Goal: Information Seeking & Learning: Find specific fact

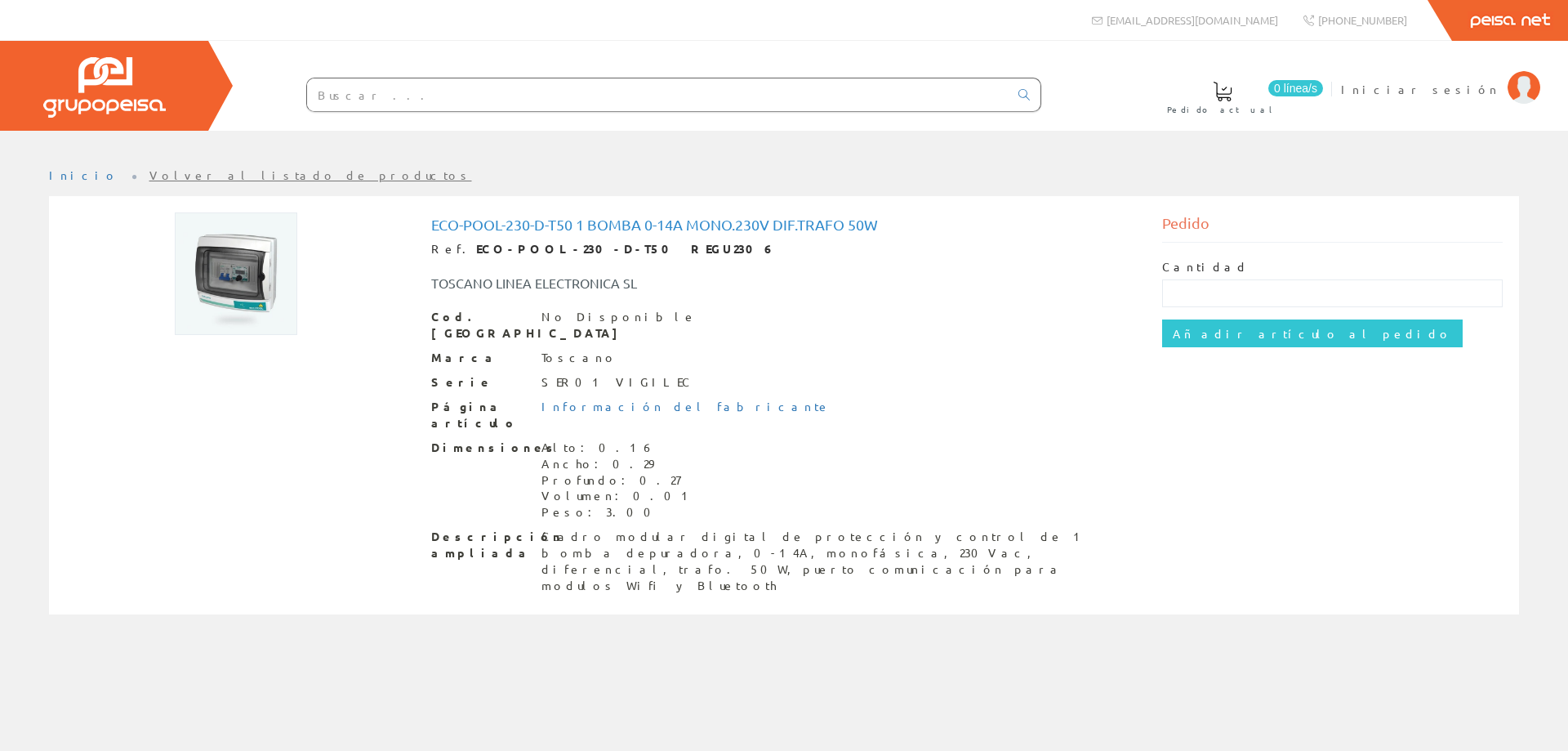
drag, startPoint x: 0, startPoint y: 0, endPoint x: 547, endPoint y: 96, distance: 555.4
click at [547, 96] on input "text" at bounding box center [658, 95] width 702 height 33
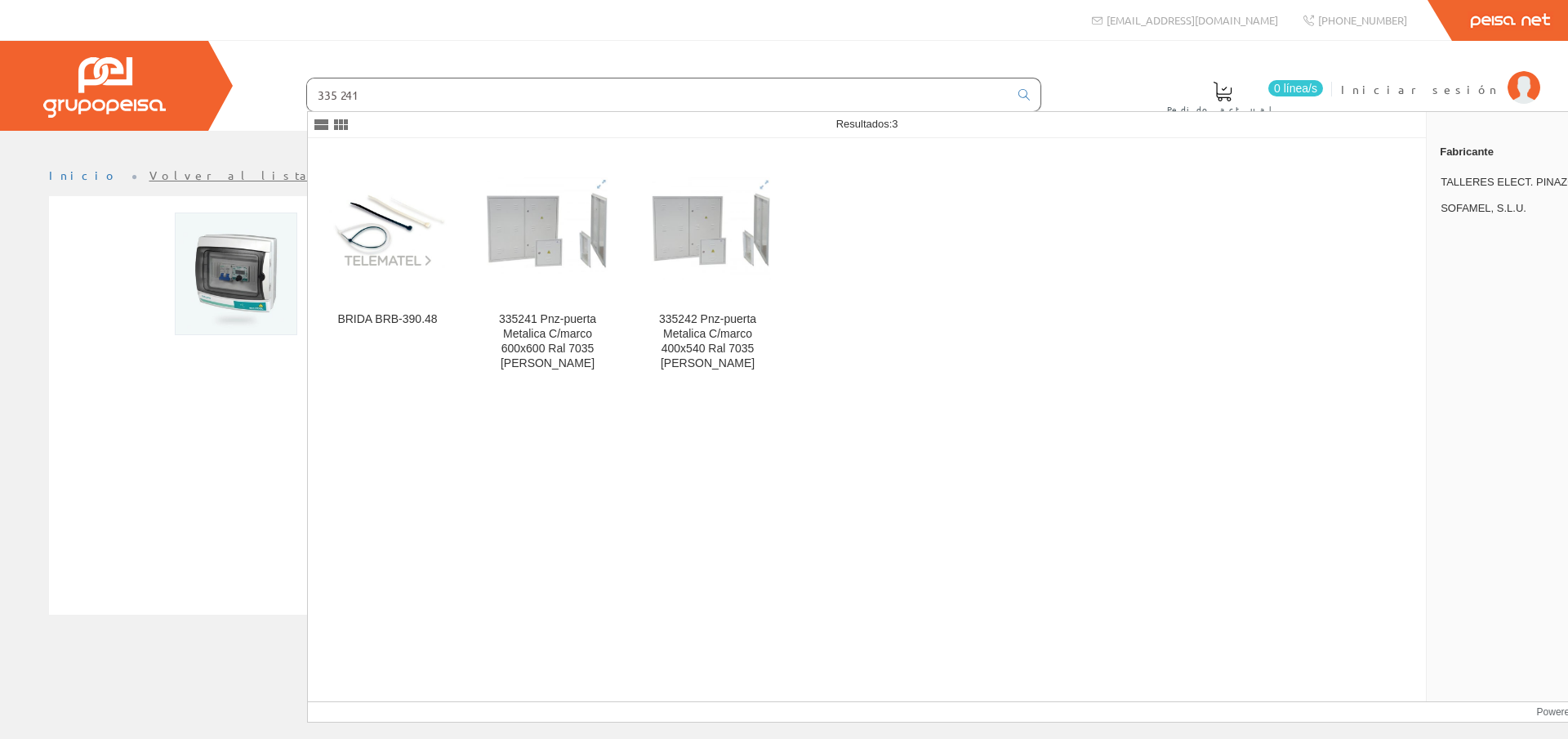
type input "335241"
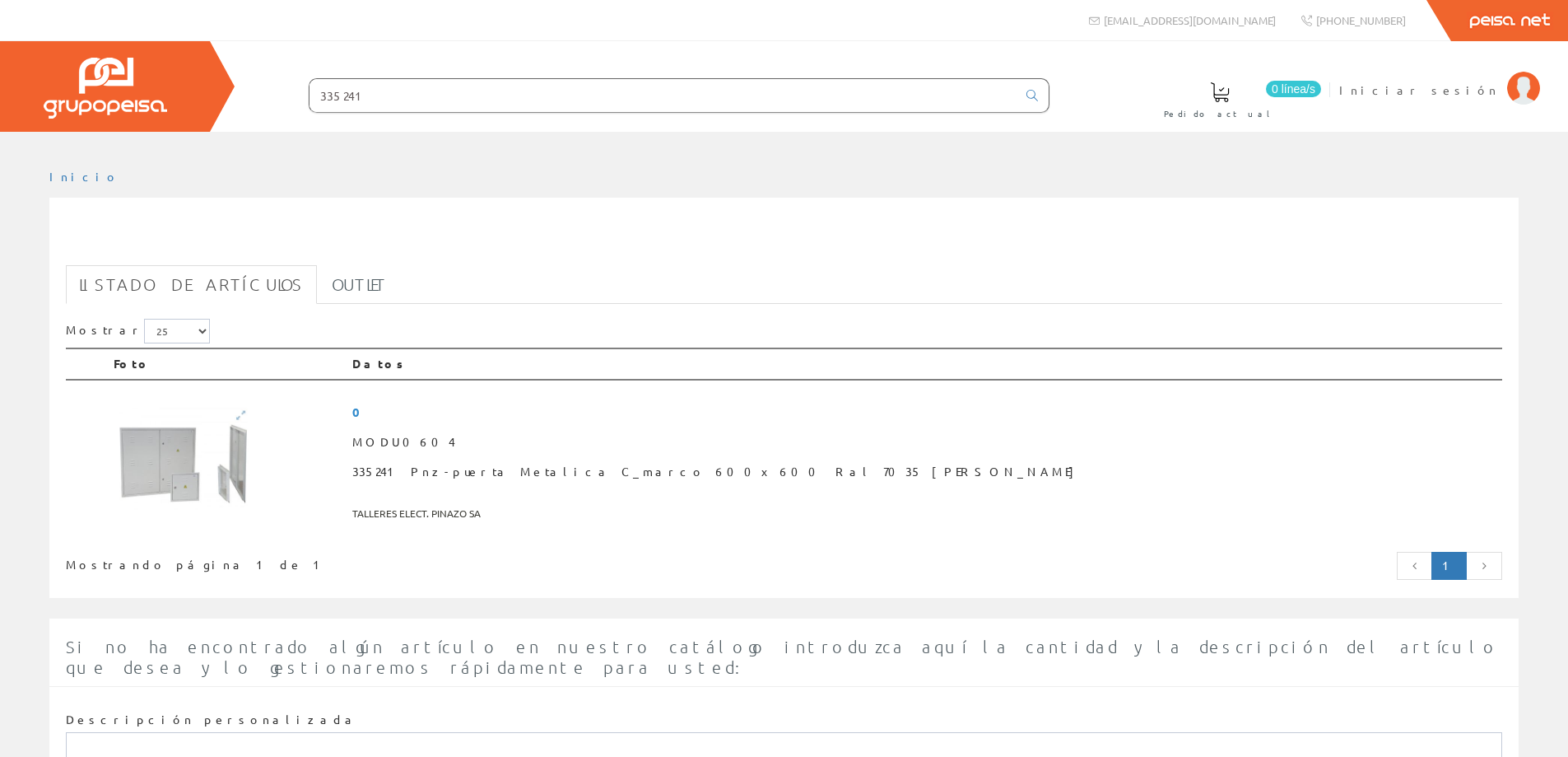
click at [521, 101] on input "335241" at bounding box center [663, 96] width 707 height 33
drag, startPoint x: 35, startPoint y: 91, endPoint x: 17, endPoint y: 97, distance: 19.0
click at [17, 97] on div "0 línea/s Pedido actual Iniciar sesión" at bounding box center [784, 86] width 1568 height 90
paste input "DISYUNTOR MAGNETOTÉRMICO 20-25A"
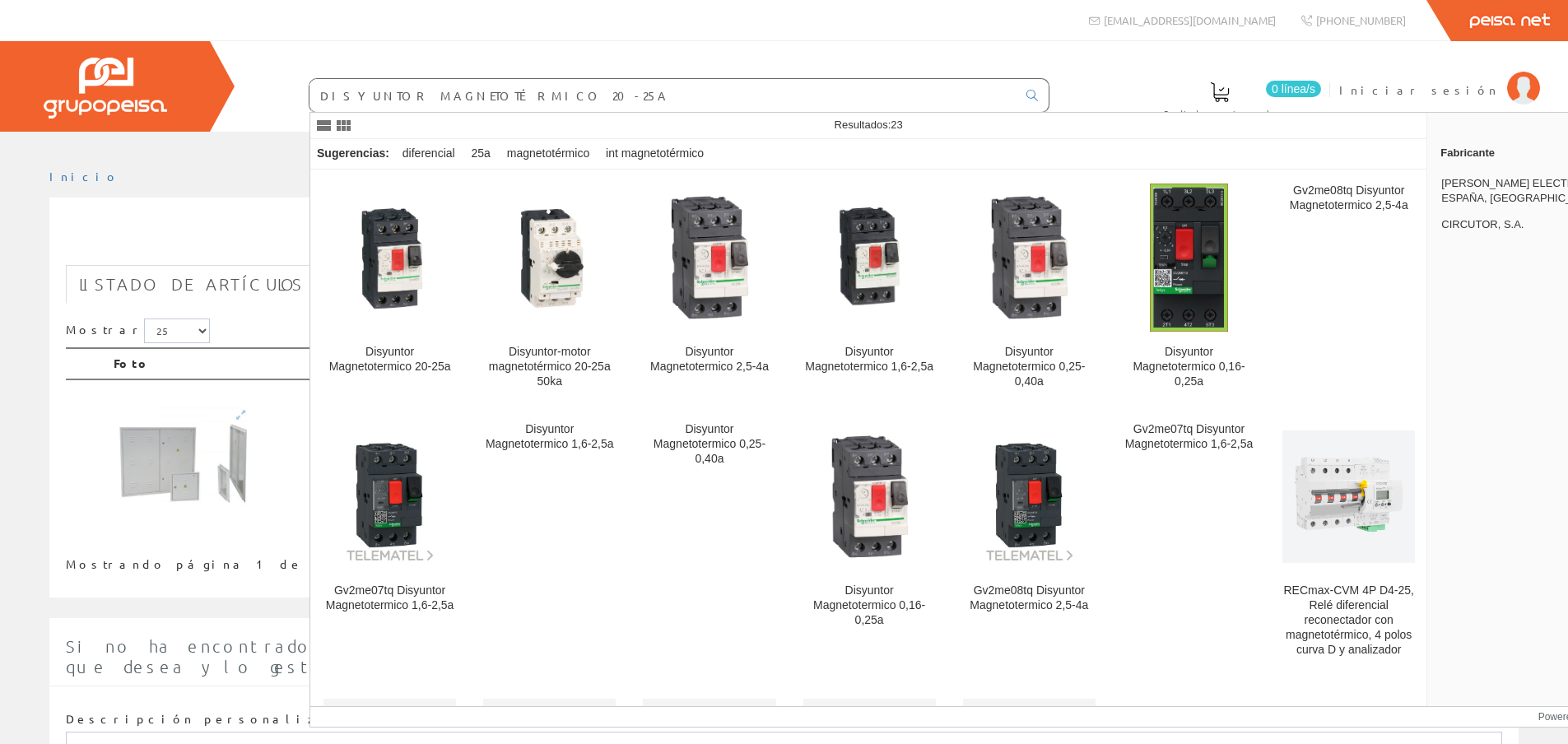
drag, startPoint x: 552, startPoint y: 100, endPoint x: 12, endPoint y: 85, distance: 540.2
click at [12, 85] on div "0 línea/s Pedido actual Iniciar sesión" at bounding box center [784, 86] width 1568 height 90
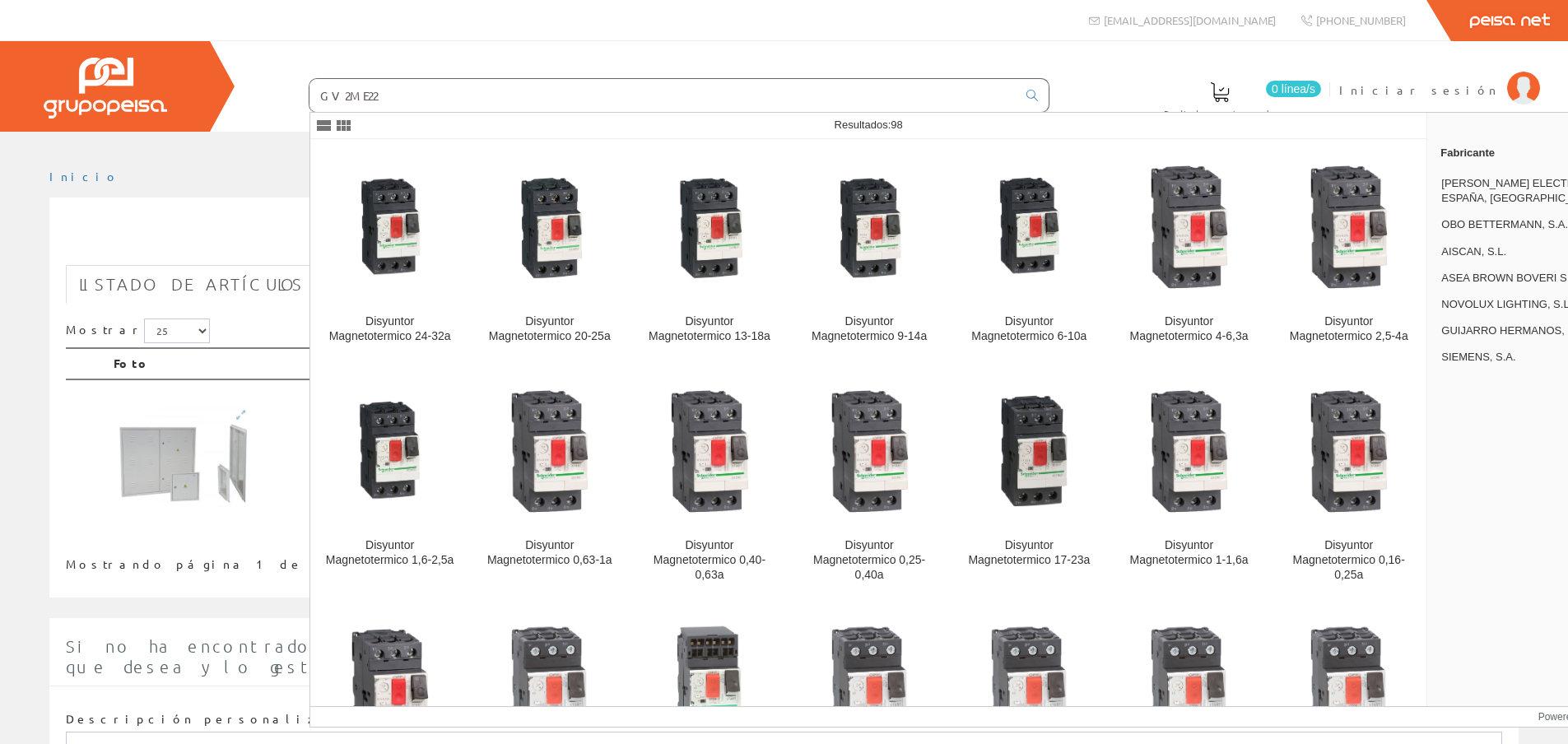
type input "GV2ME22"
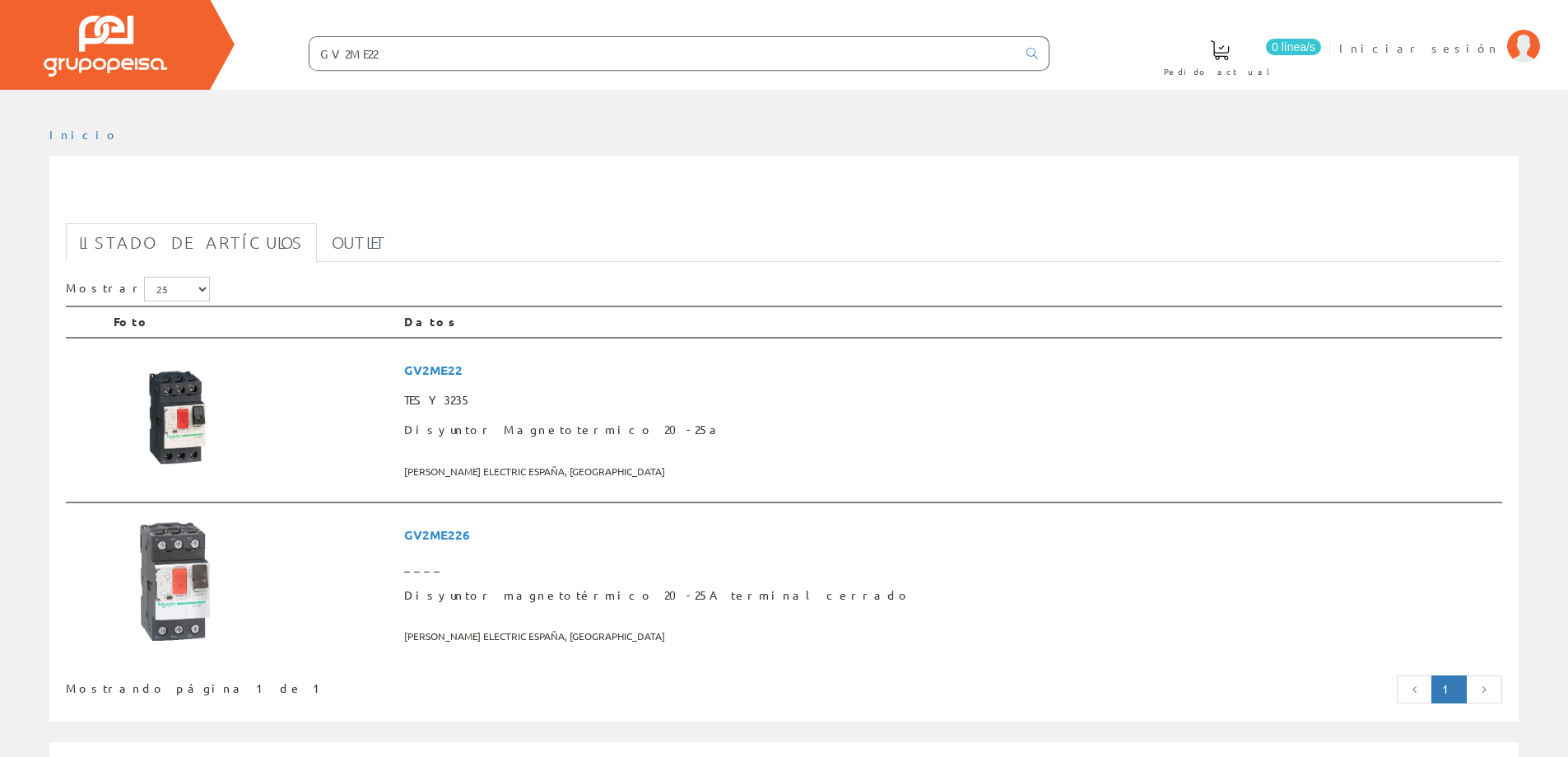
scroll to position [83, 0]
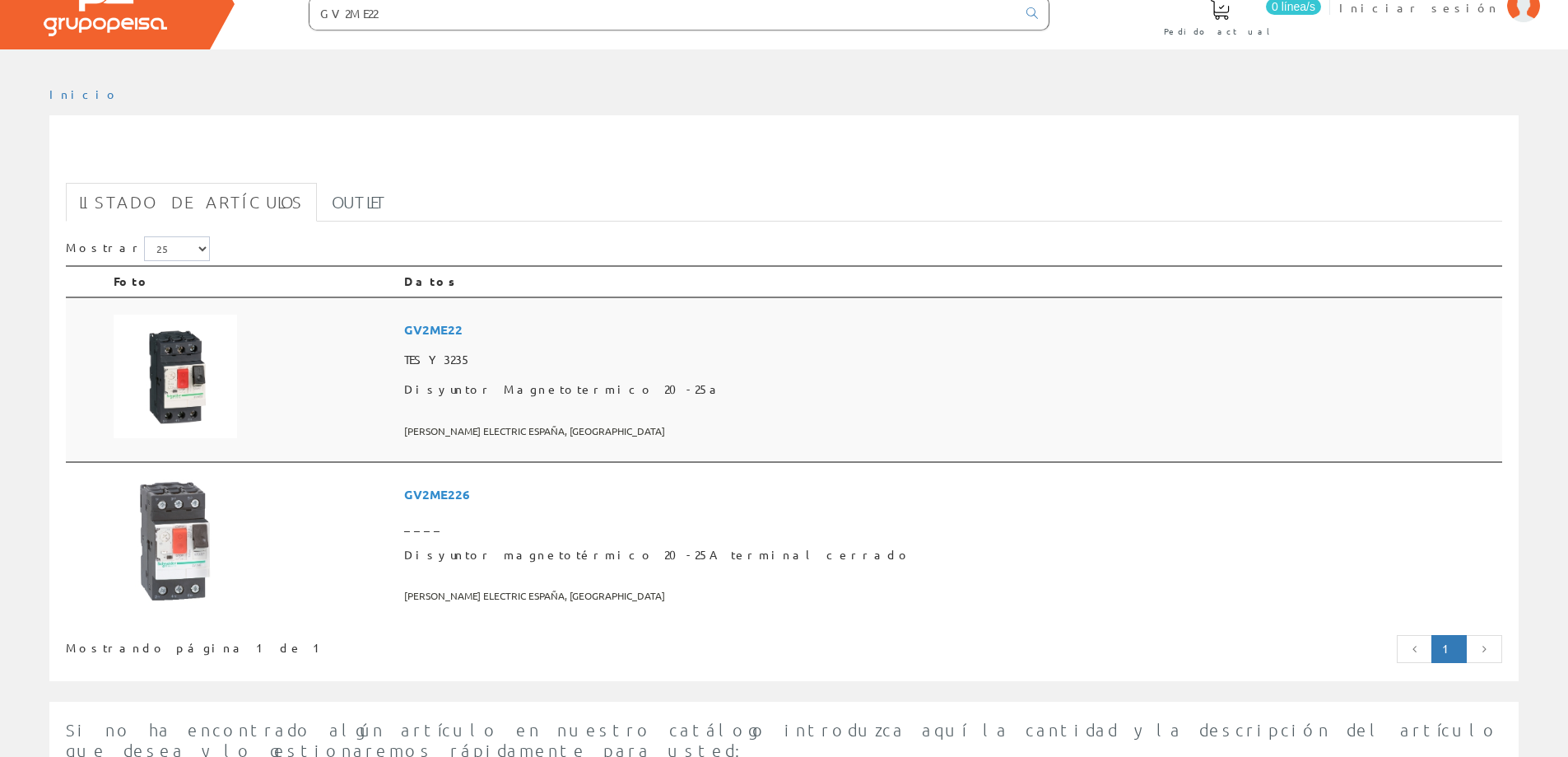
click at [162, 345] on img at bounding box center [176, 377] width 123 height 124
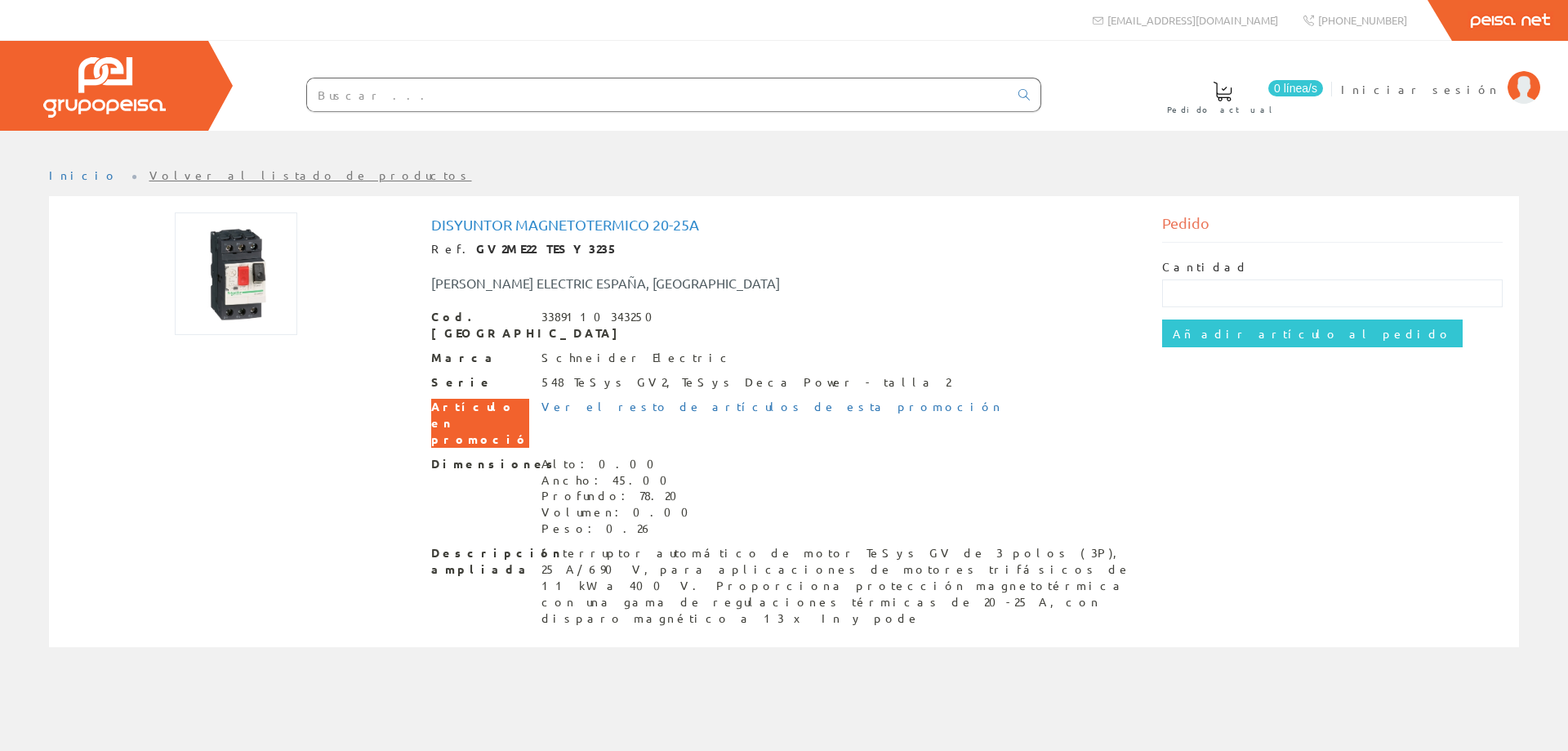
click at [467, 89] on input "text" at bounding box center [658, 95] width 702 height 33
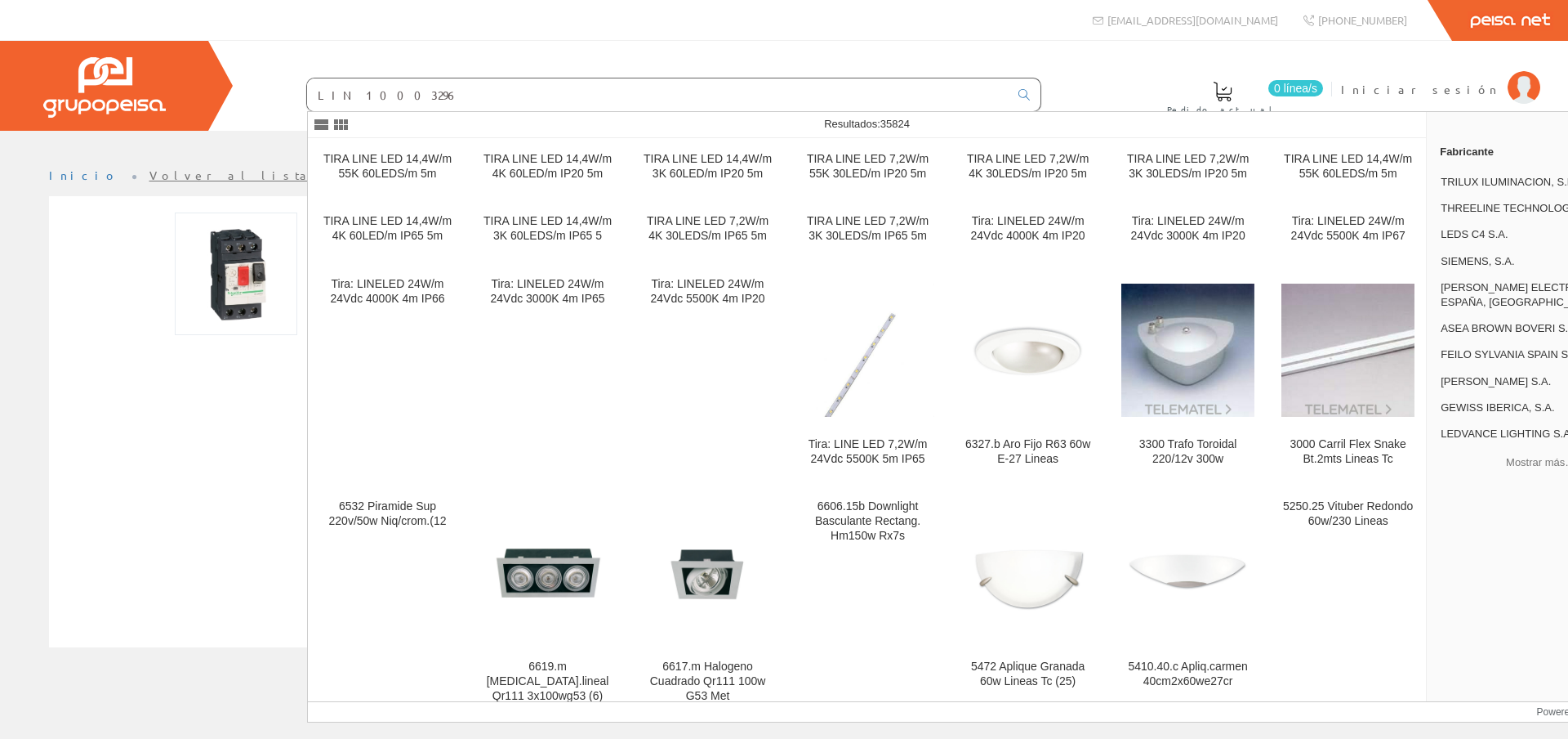
type input "LIN 10003296"
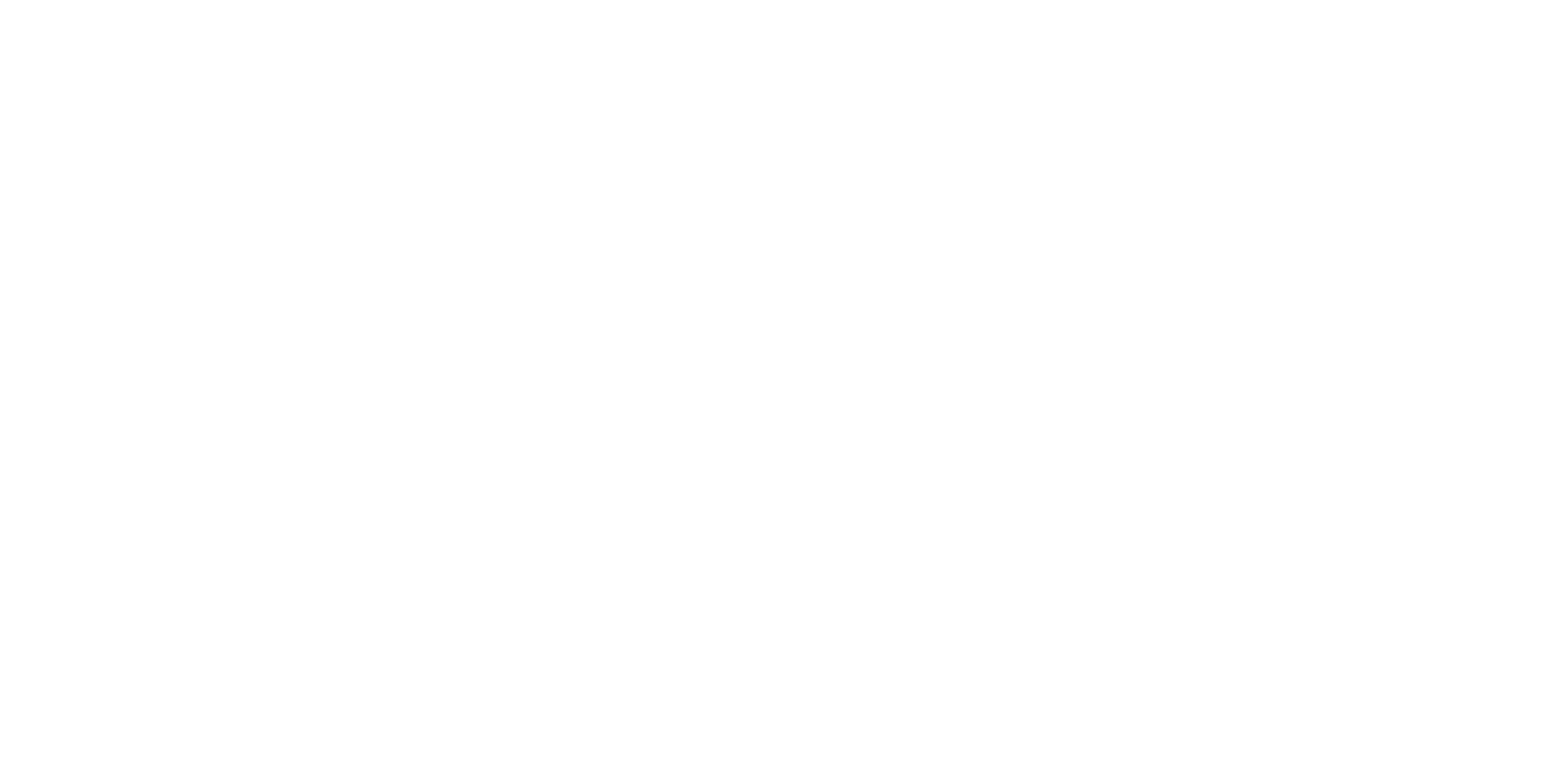
click at [0, 0] on html at bounding box center [0, 0] width 0 height 0
